Goal: Find specific page/section: Find specific page/section

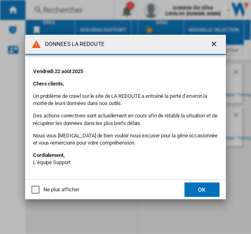
click at [212, 192] on button "OK" at bounding box center [202, 189] width 35 height 14
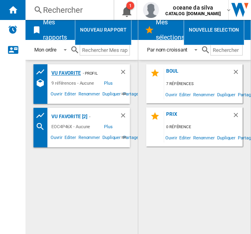
click at [71, 74] on div "vu favorite" at bounding box center [64, 73] width 31 height 10
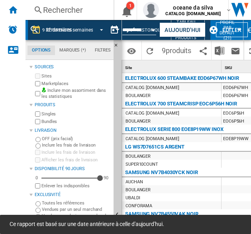
click at [79, 29] on div "32 dernières semaines" at bounding box center [69, 30] width 47 height 6
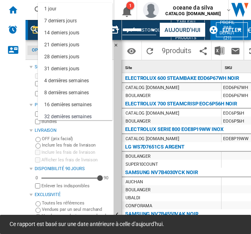
scroll to position [50, 0]
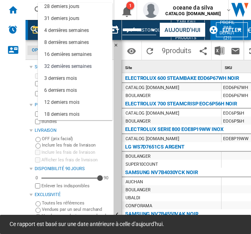
click at [12, 83] on md-backdrop at bounding box center [125, 117] width 251 height 234
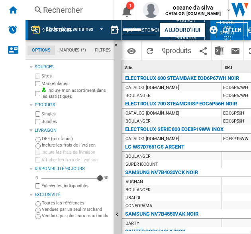
click at [35, 7] on ng-md-icon at bounding box center [38, 10] width 10 height 10
click at [69, 13] on div "Rechercher" at bounding box center [68, 9] width 51 height 11
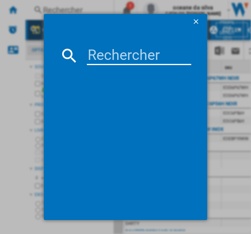
click at [123, 54] on input at bounding box center [139, 55] width 104 height 19
click at [111, 55] on input at bounding box center [139, 55] width 104 height 19
paste input "COH4P46BX0"
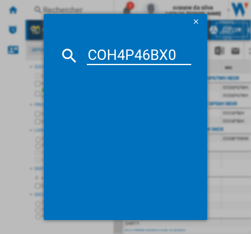
type input "COH4P46BX0"
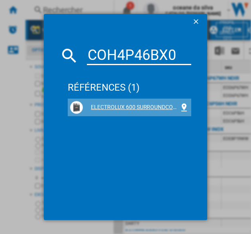
click at [106, 103] on div "ELECTROLUX 600 SURROUNDCOOK COH4P46BX0 INOX" at bounding box center [131, 107] width 96 height 8
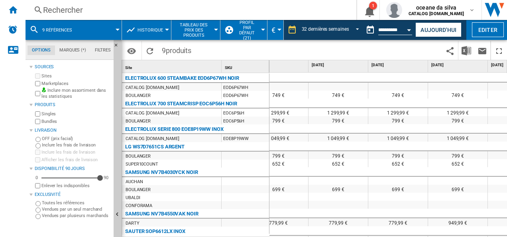
click at [83, 33] on div "9 références" at bounding box center [73, 30] width 88 height 20
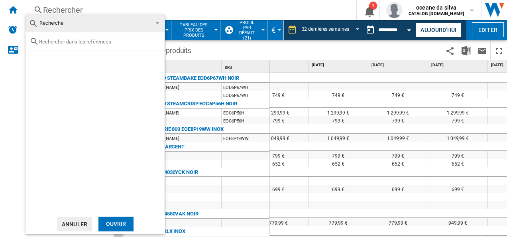
click at [90, 40] on input "text" at bounding box center [100, 42] width 122 height 6
paste input "Y6POC77X Y4POF06BK Y6POC67WH Y9SOB3XH Y6POD47WH Y6POD57X Y8SOB39X"
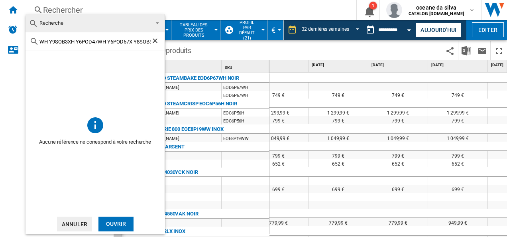
type input "Y6POC77X Y4POF06BK Y6POC67WH Y9SOB3XH Y6POD47WH Y6POD57X Y8SOB39X"
